Goal: Information Seeking & Learning: Compare options

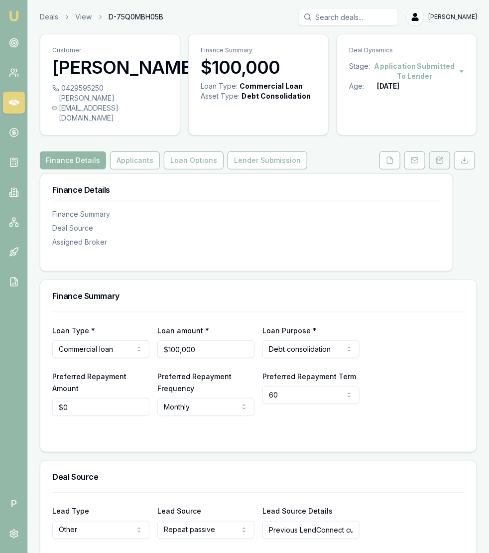
click at [446, 169] on button at bounding box center [439, 160] width 21 height 18
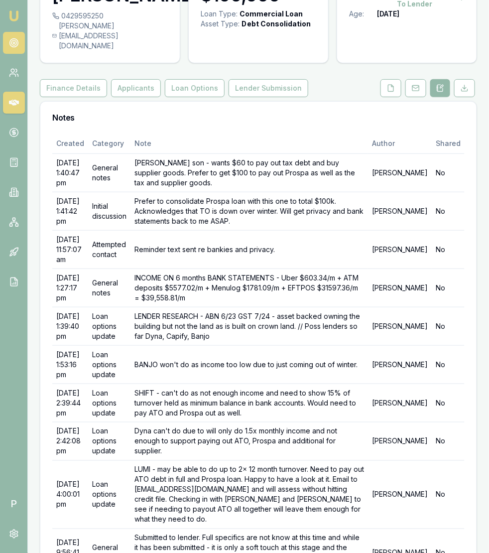
scroll to position [53, 0]
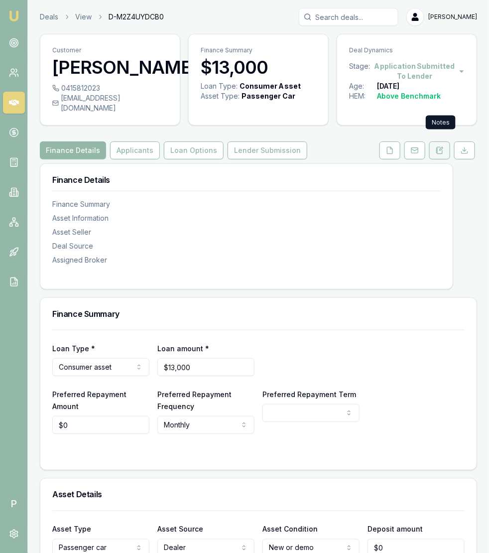
click at [441, 147] on icon at bounding box center [441, 148] width 3 height 3
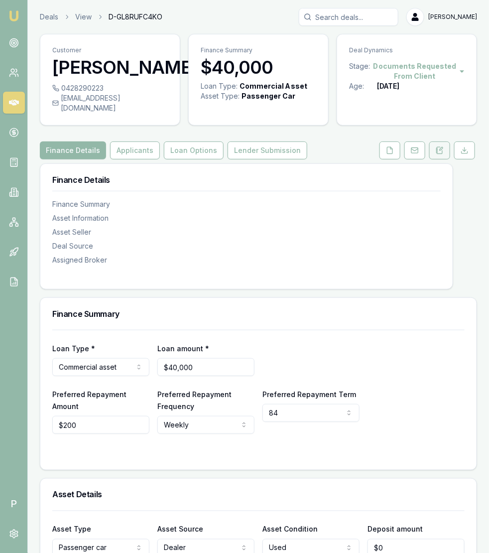
click at [448, 159] on button at bounding box center [439, 150] width 21 height 18
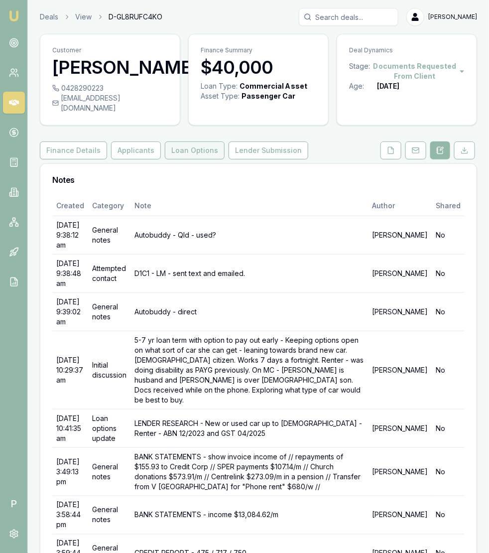
click at [218, 158] on link "Loan Options" at bounding box center [195, 150] width 64 height 18
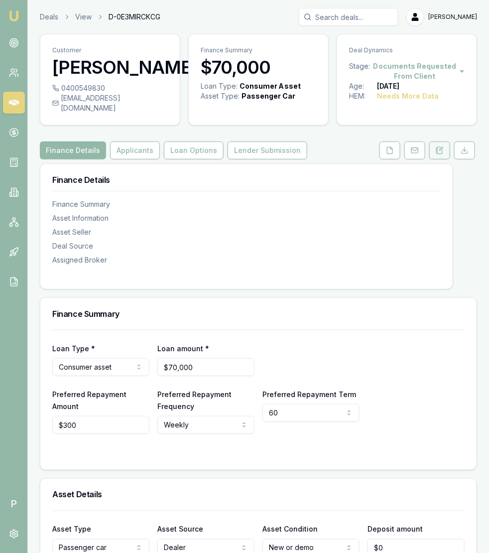
click at [441, 146] on icon at bounding box center [440, 150] width 8 height 8
click at [386, 146] on button at bounding box center [390, 150] width 21 height 18
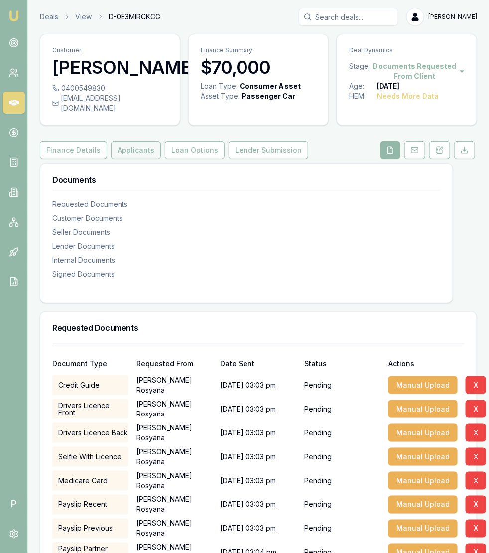
click at [143, 141] on button "Applicants" at bounding box center [136, 150] width 50 height 18
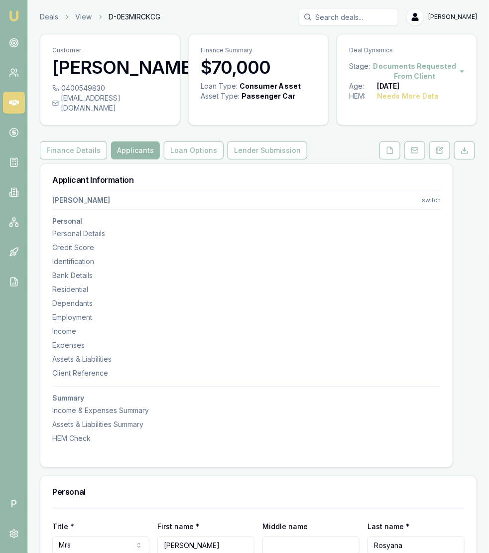
click at [442, 145] on button at bounding box center [439, 150] width 21 height 18
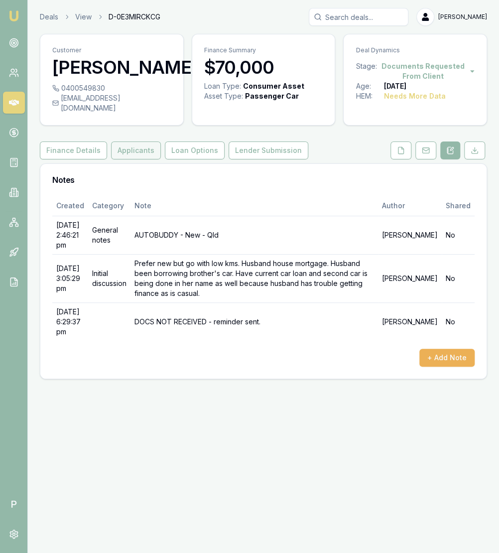
click at [137, 143] on button "Applicants" at bounding box center [136, 150] width 50 height 18
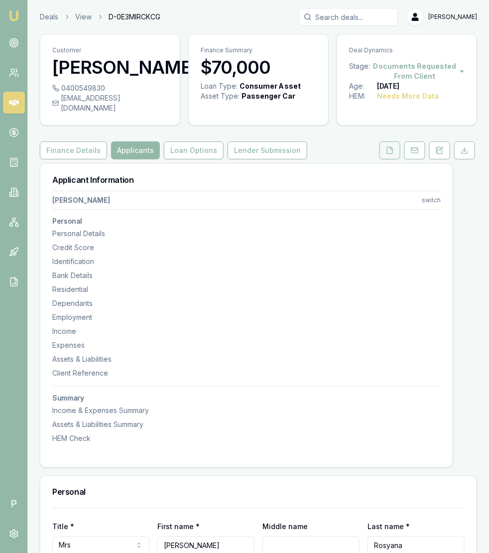
click at [394, 146] on icon at bounding box center [390, 150] width 8 height 8
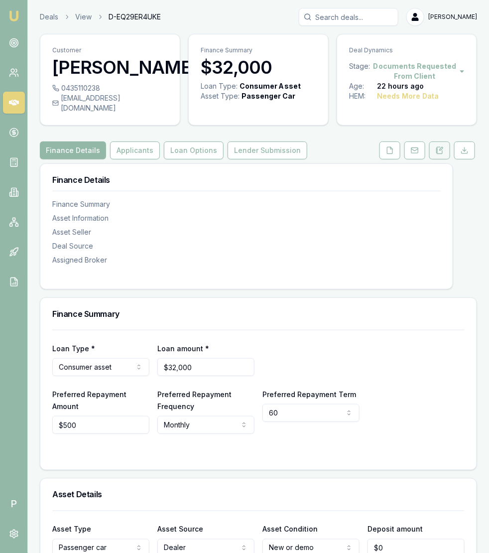
click at [446, 143] on button at bounding box center [439, 150] width 21 height 18
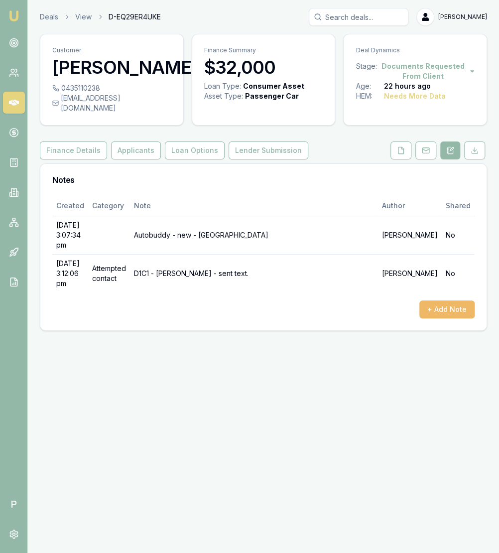
click at [440, 300] on button "+ Add Note" at bounding box center [446, 309] width 55 height 18
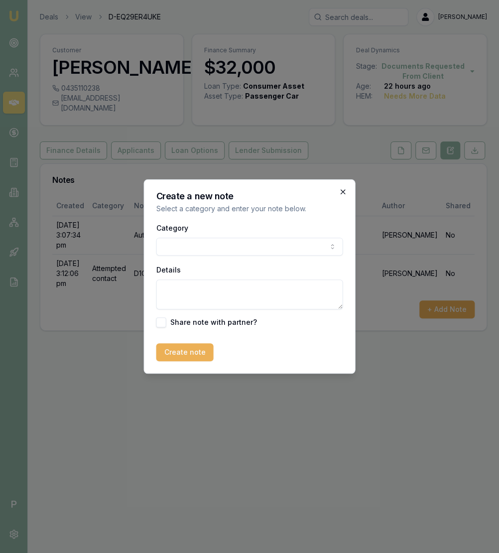
click at [344, 195] on icon "button" at bounding box center [343, 192] width 8 height 8
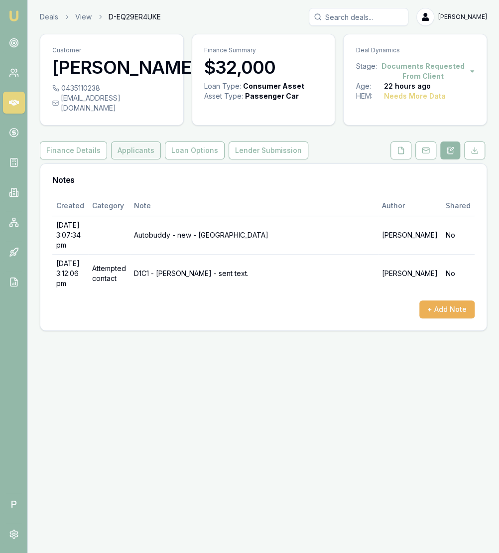
click at [136, 142] on button "Applicants" at bounding box center [136, 150] width 50 height 18
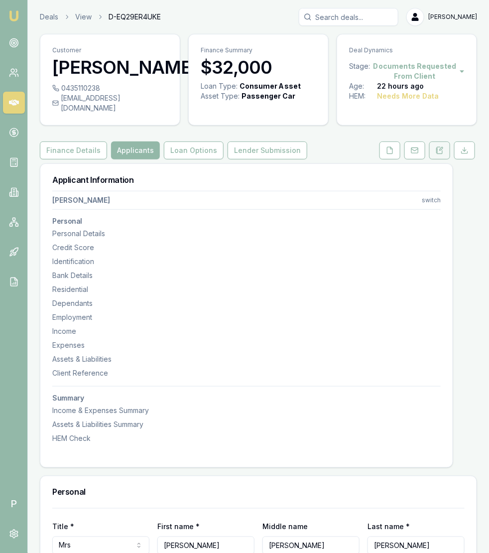
click at [446, 141] on button at bounding box center [439, 150] width 21 height 18
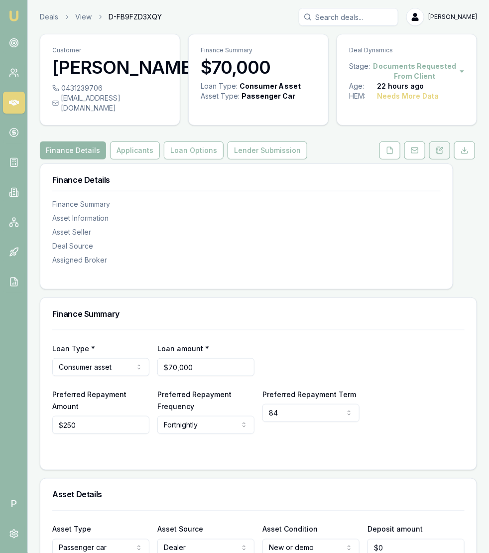
click at [446, 142] on button at bounding box center [439, 150] width 21 height 18
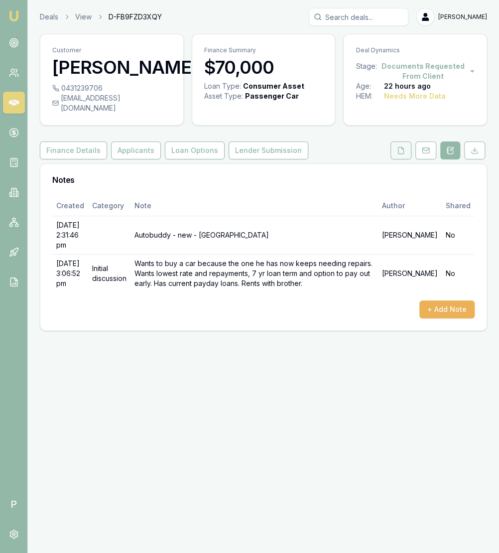
click at [409, 141] on button at bounding box center [401, 150] width 21 height 18
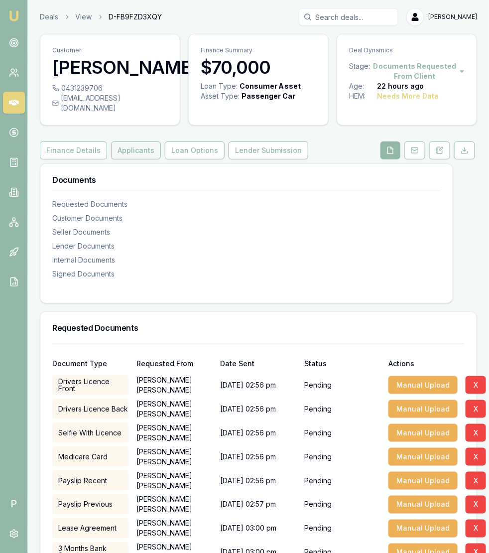
click at [138, 141] on button "Applicants" at bounding box center [136, 150] width 50 height 18
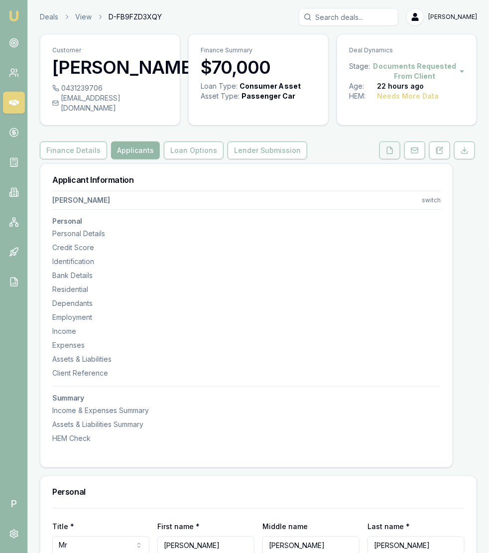
click at [381, 146] on button at bounding box center [390, 150] width 21 height 18
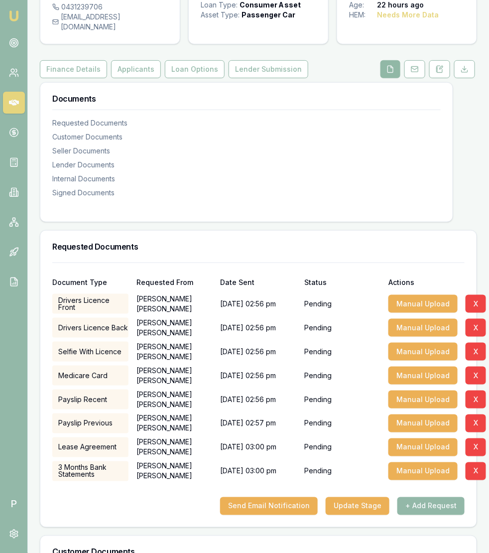
scroll to position [62, 0]
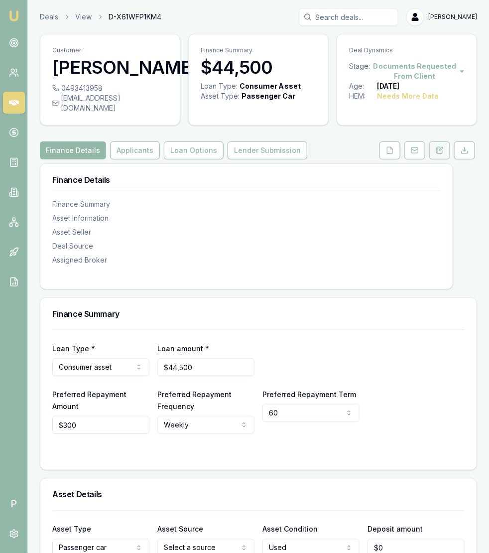
click at [439, 145] on button at bounding box center [439, 150] width 21 height 18
